Goal: Find specific page/section: Find specific page/section

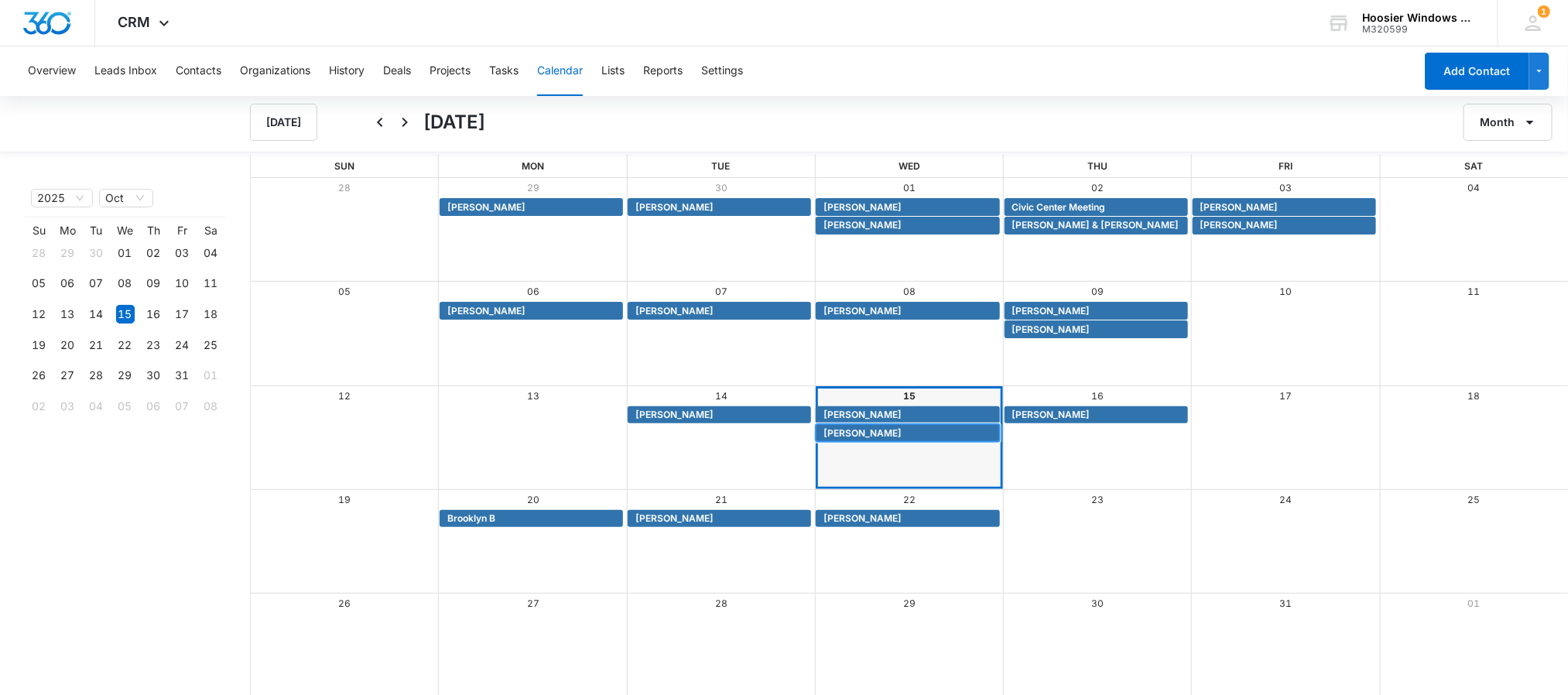
click at [869, 436] on span "[PERSON_NAME]" at bounding box center [863, 432] width 78 height 14
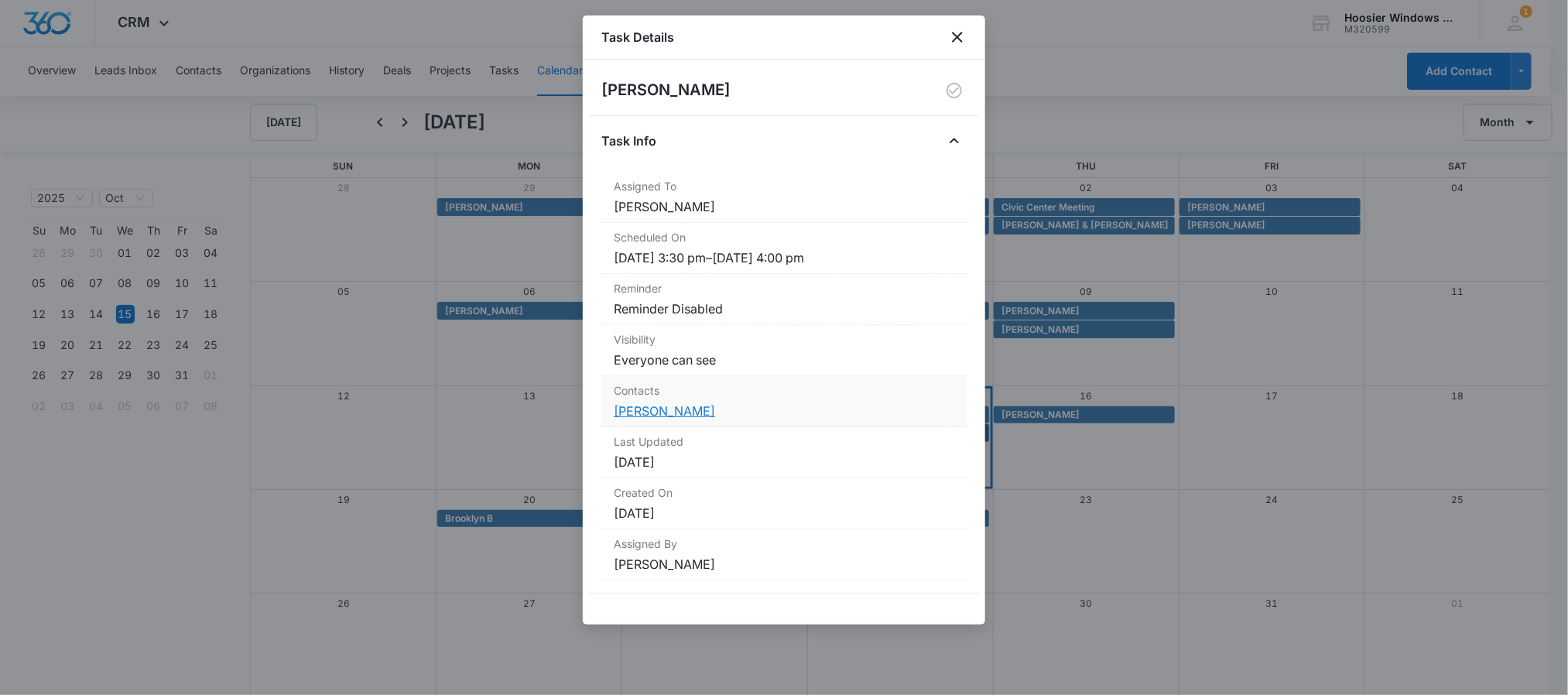
click at [649, 411] on link "[PERSON_NAME]" at bounding box center [664, 410] width 101 height 16
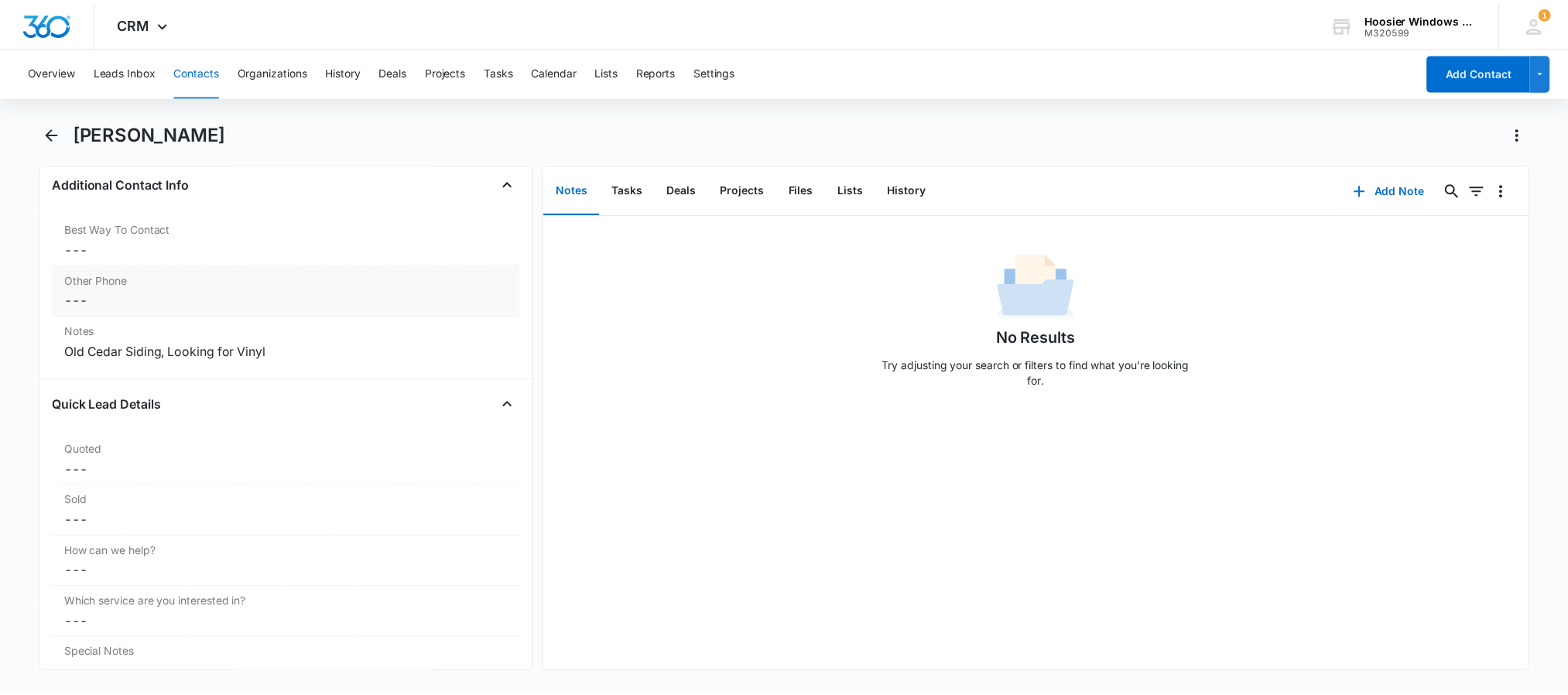
scroll to position [1335, 0]
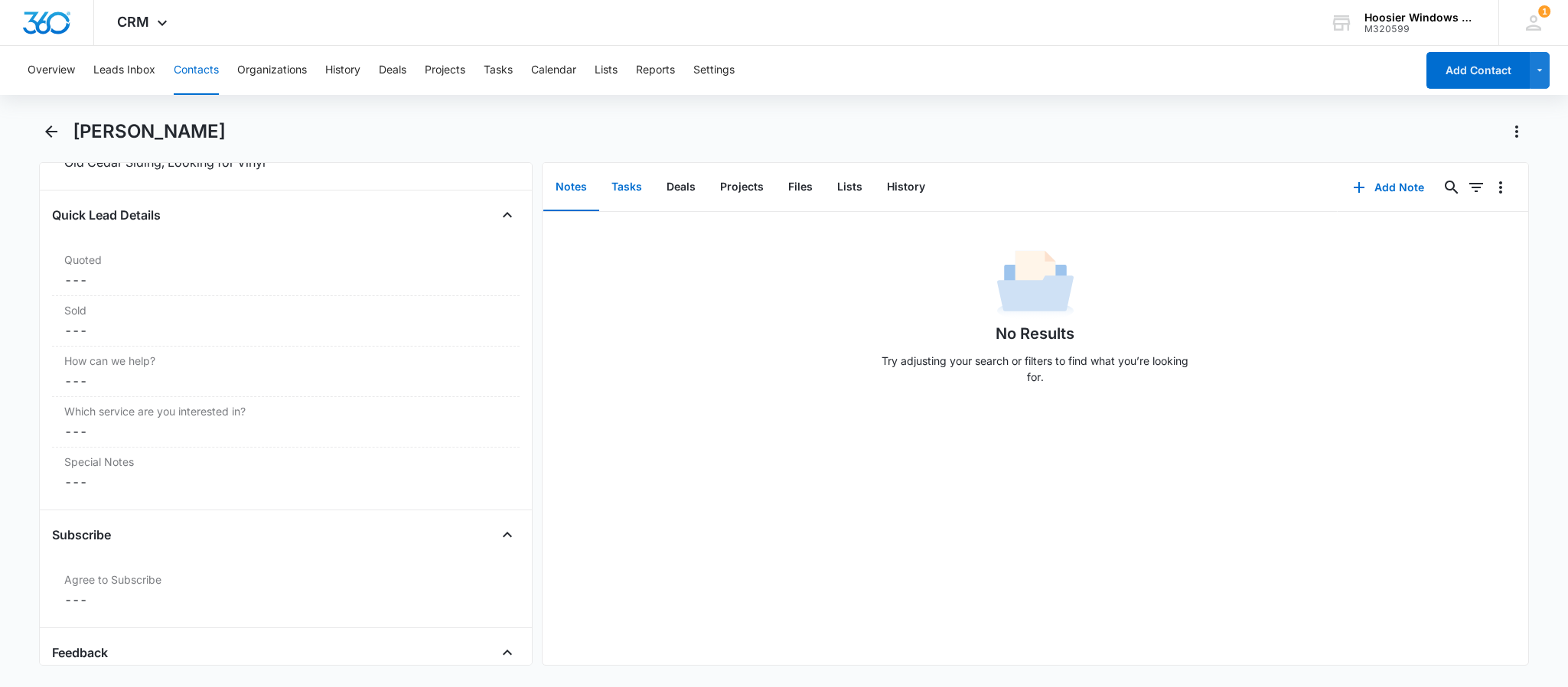
click at [606, 198] on button "Tasks" at bounding box center [626, 187] width 55 height 47
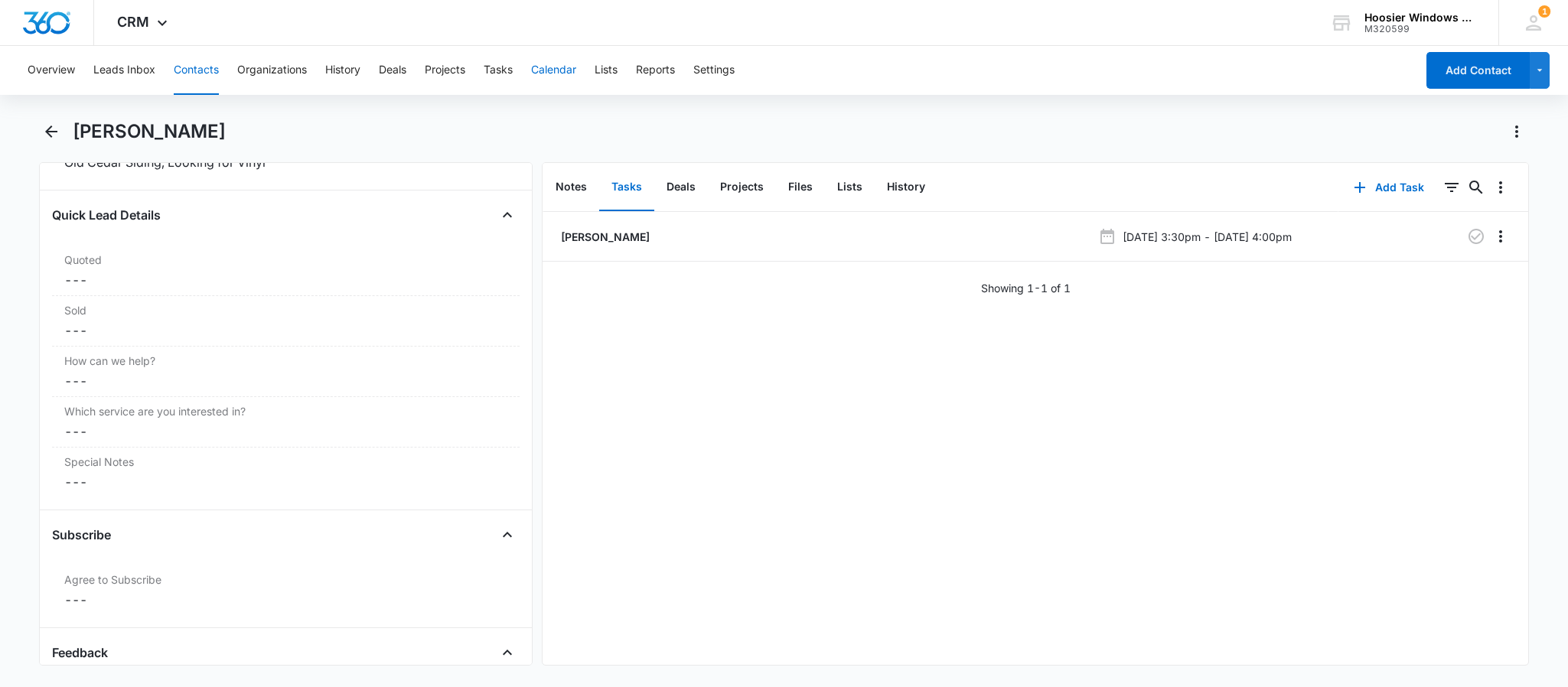
click at [566, 71] on button "Calendar" at bounding box center [554, 71] width 45 height 49
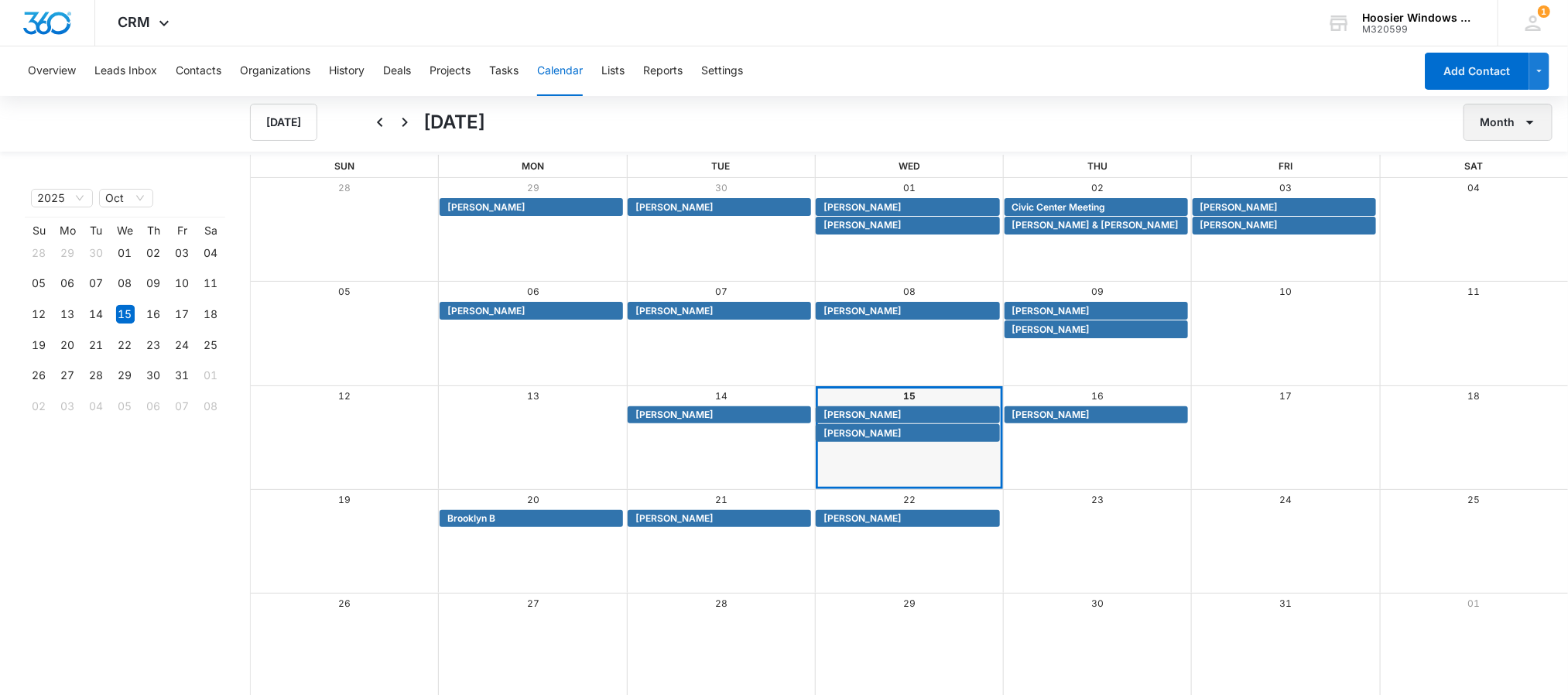
click at [1517, 111] on button "Month" at bounding box center [1508, 122] width 89 height 37
click at [1507, 190] on div "Week" at bounding box center [1505, 196] width 40 height 11
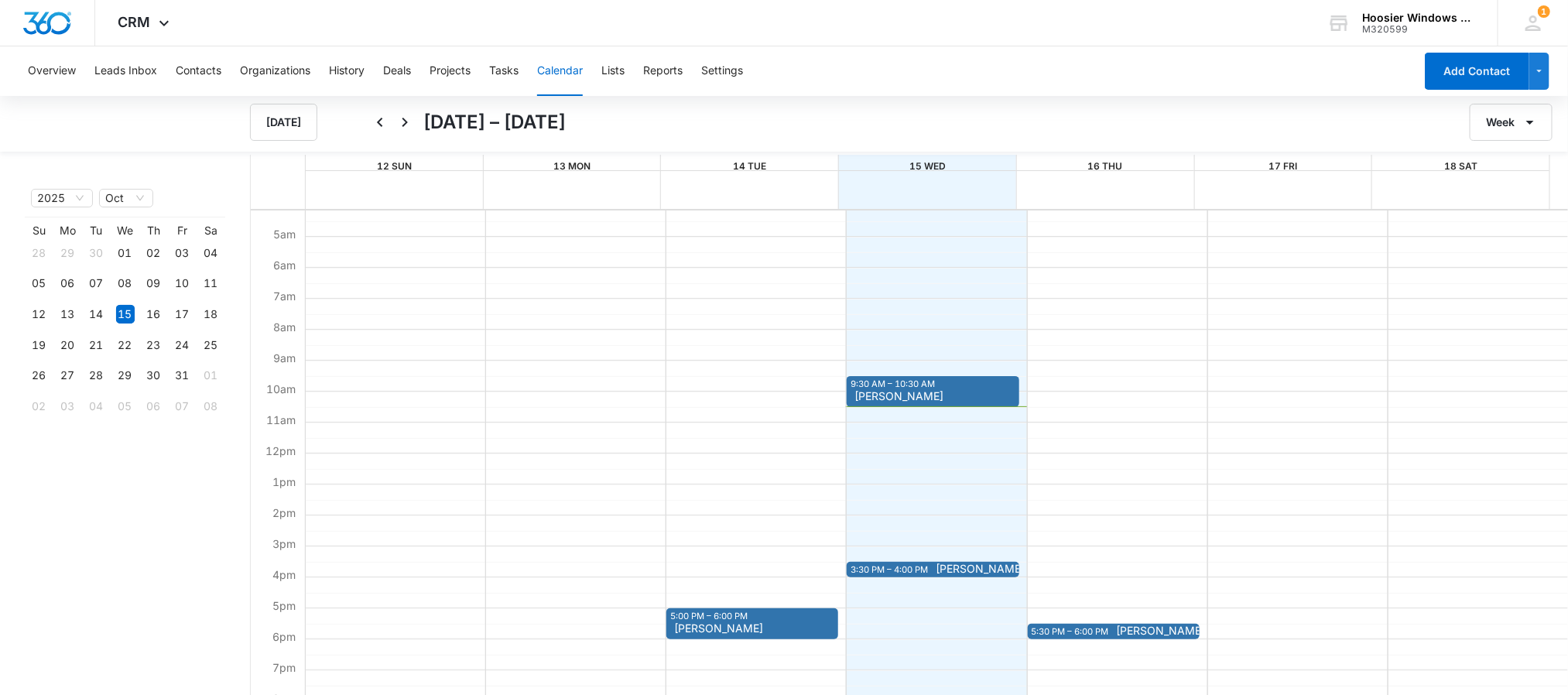
scroll to position [130, 0]
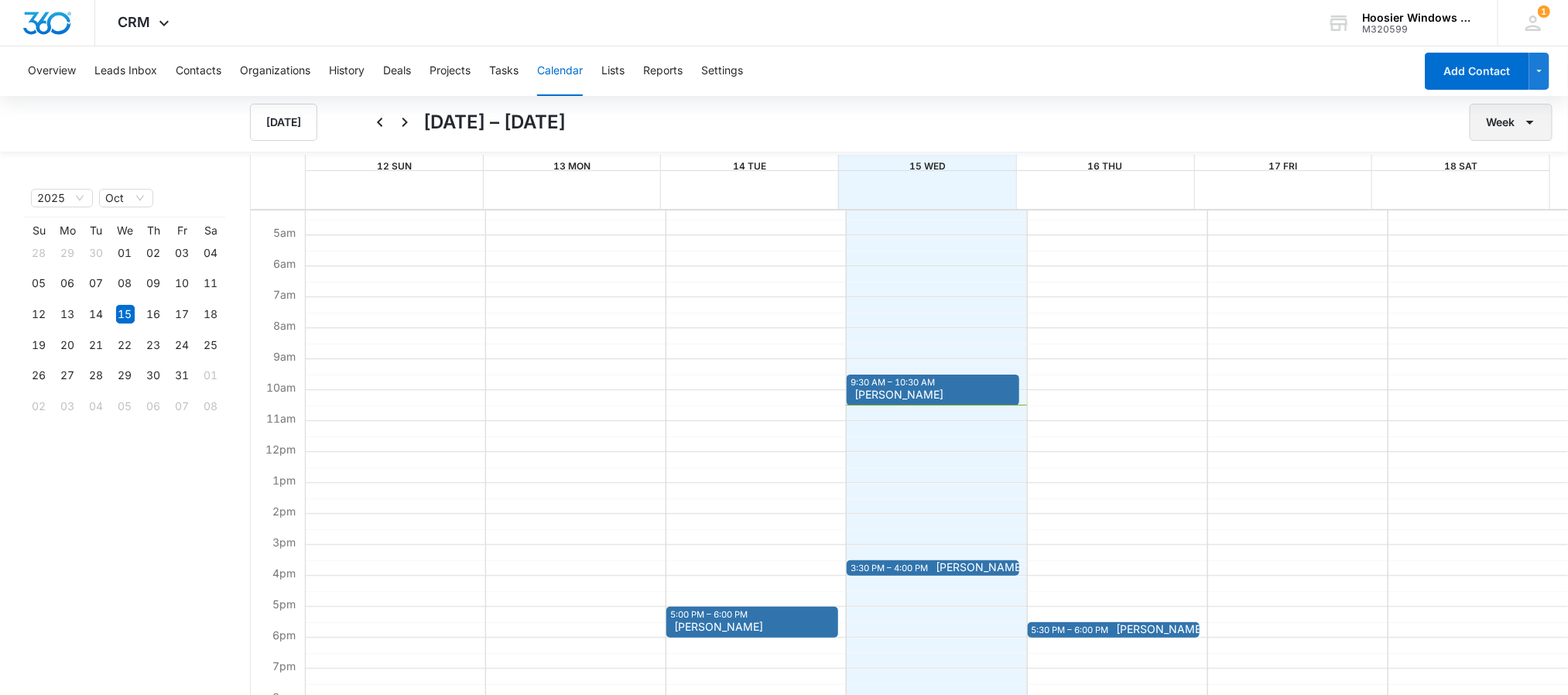
click at [1540, 123] on button "Week" at bounding box center [1511, 122] width 83 height 37
click at [1514, 172] on div "Month" at bounding box center [1509, 173] width 40 height 11
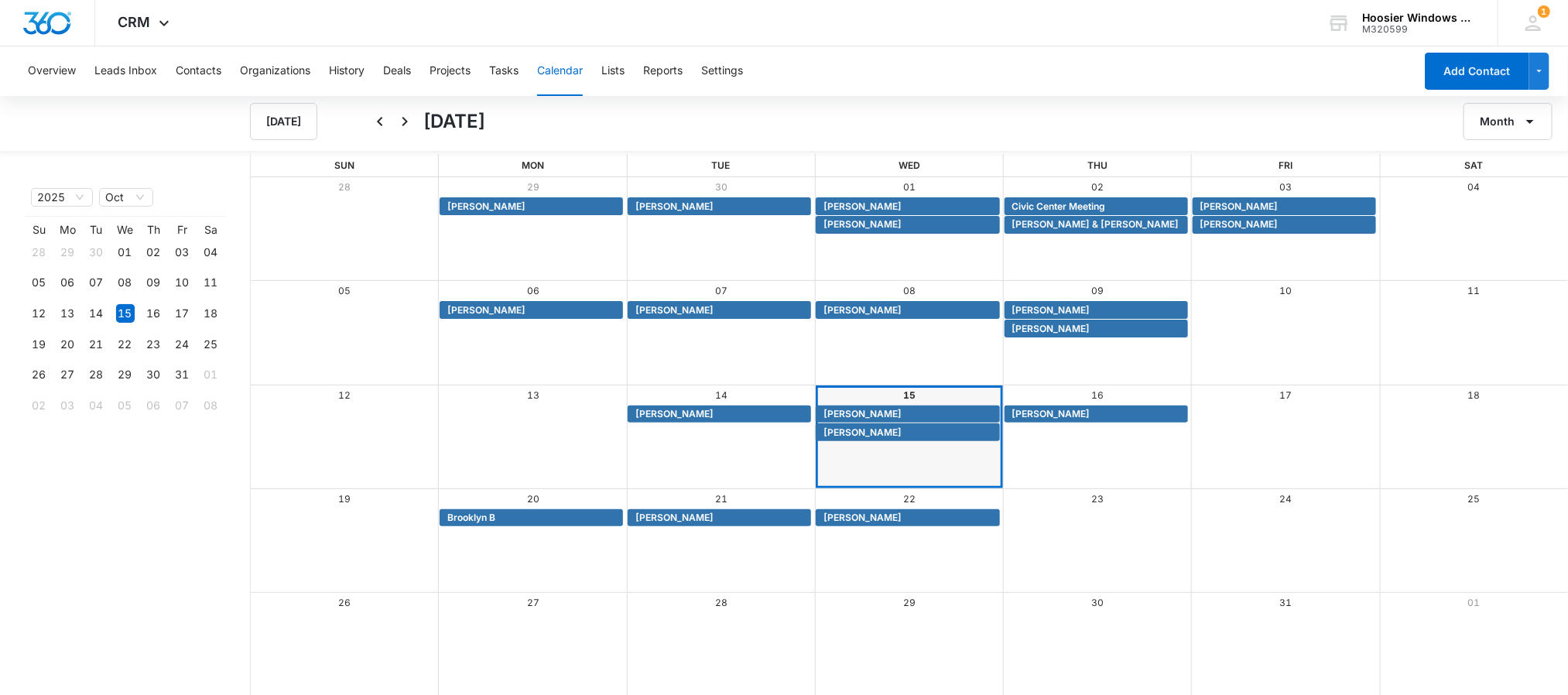
scroll to position [0, 0]
